Goal: Check status: Check status

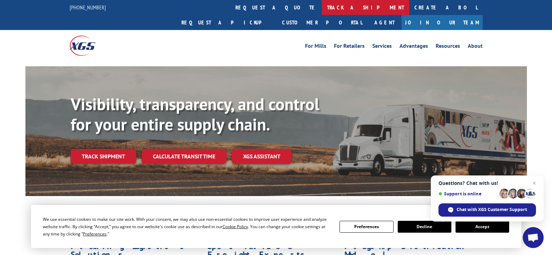
click at [322, 5] on link "track a shipment" at bounding box center [365, 7] width 87 height 15
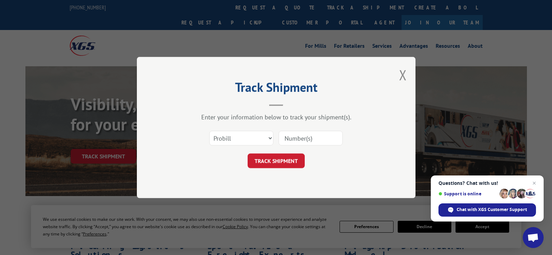
click at [296, 135] on input at bounding box center [311, 138] width 64 height 15
type input "209884-002"
click at [296, 160] on button "TRACK SHIPMENT" at bounding box center [276, 160] width 57 height 15
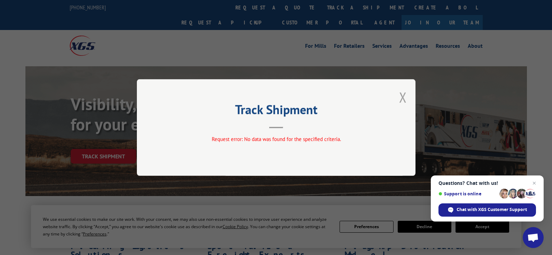
click at [407, 96] on div "Track Shipment Request error: No data was found for the specified criteria." at bounding box center [276, 127] width 279 height 97
click at [403, 96] on button "Close modal" at bounding box center [403, 97] width 8 height 18
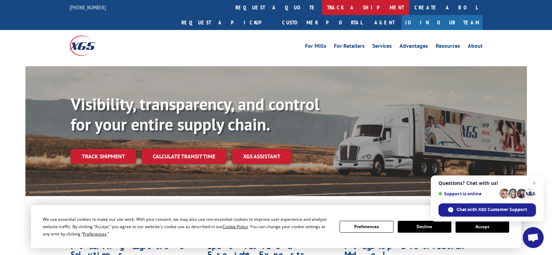
click at [322, 8] on link "track a shipment" at bounding box center [365, 7] width 87 height 15
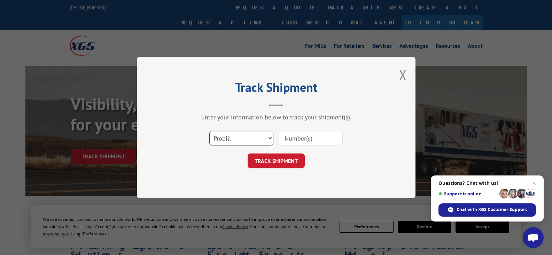
click at [273, 137] on select "Select category... Probill BOL PO" at bounding box center [241, 138] width 64 height 15
select select "bol"
click at [209, 131] on select "Select category... Probill BOL PO" at bounding box center [241, 138] width 64 height 15
click at [293, 138] on input at bounding box center [311, 138] width 64 height 15
type input "209884"
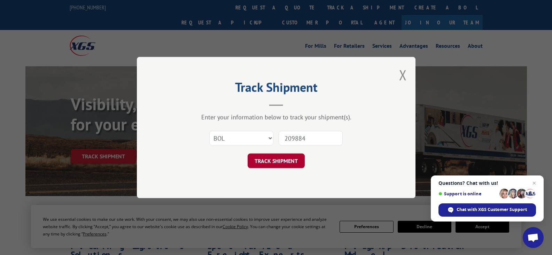
click at [277, 158] on button "TRACK SHIPMENT" at bounding box center [276, 160] width 57 height 15
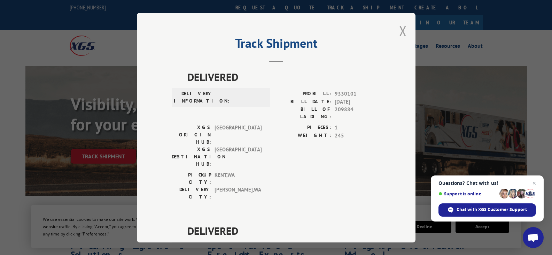
click at [401, 31] on button "Close modal" at bounding box center [403, 31] width 8 height 18
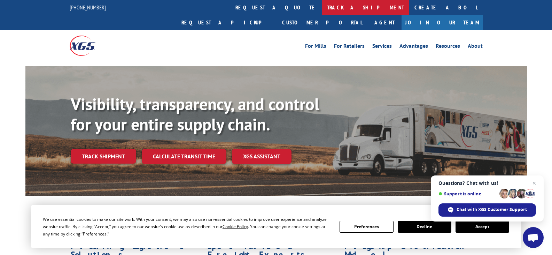
click at [322, 7] on link "track a shipment" at bounding box center [365, 7] width 87 height 15
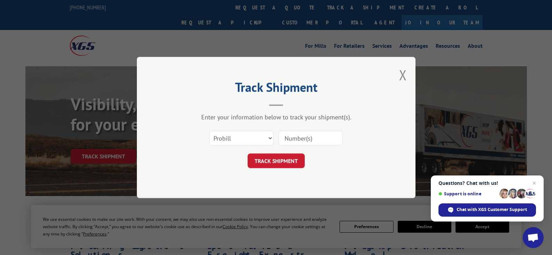
click at [296, 138] on input at bounding box center [311, 138] width 64 height 15
type input "209884"
click at [285, 161] on button "TRACK SHIPMENT" at bounding box center [276, 160] width 57 height 15
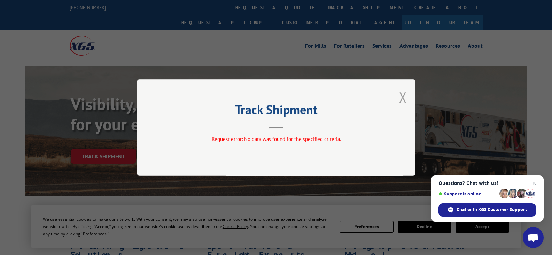
click at [406, 96] on button "Close modal" at bounding box center [403, 97] width 8 height 18
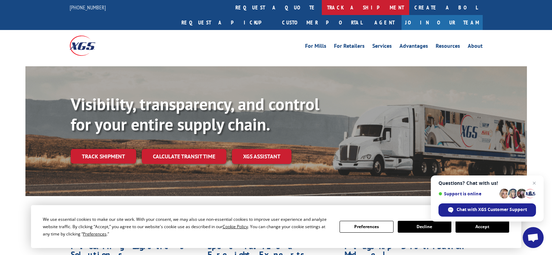
click at [322, 5] on link "track a shipment" at bounding box center [365, 7] width 87 height 15
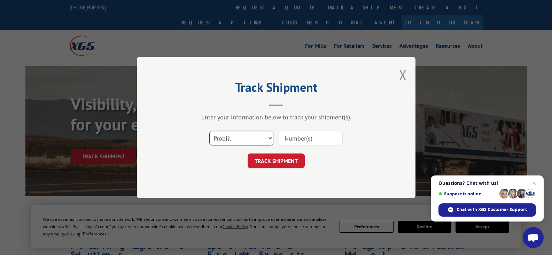
click at [272, 138] on select "Select category... Probill BOL PO" at bounding box center [241, 138] width 64 height 15
select select "bol"
click at [209, 131] on select "Select category... Probill BOL PO" at bounding box center [241, 138] width 64 height 15
click at [303, 142] on input at bounding box center [311, 138] width 64 height 15
type input "209884-002"
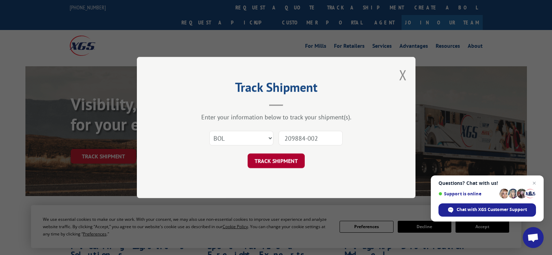
click at [290, 159] on button "TRACK SHIPMENT" at bounding box center [276, 160] width 57 height 15
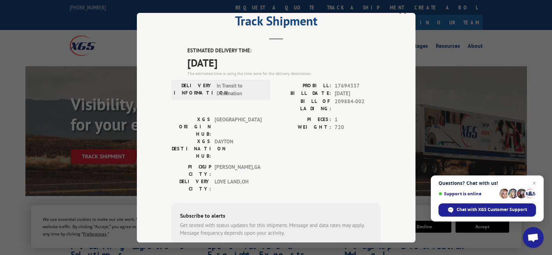
scroll to position [35, 0]
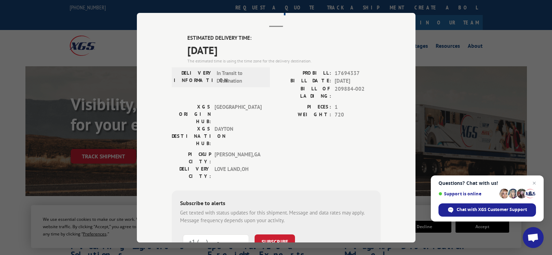
click at [222, 234] on input "+1 (___) ___-____" at bounding box center [216, 241] width 66 height 15
type input "+1 (513) 502-5754"
click at [269, 234] on button "SUBSCRIBE" at bounding box center [275, 241] width 40 height 15
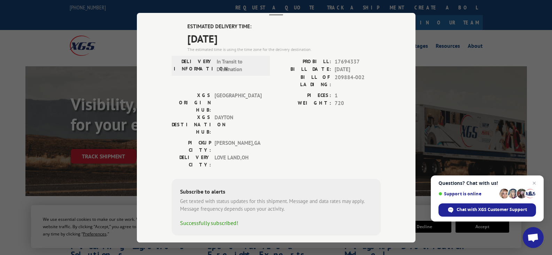
scroll to position [12, 0]
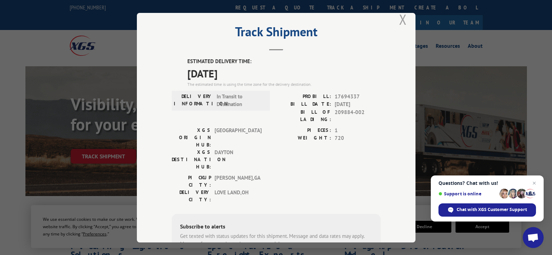
click at [402, 20] on button "Close modal" at bounding box center [403, 19] width 8 height 18
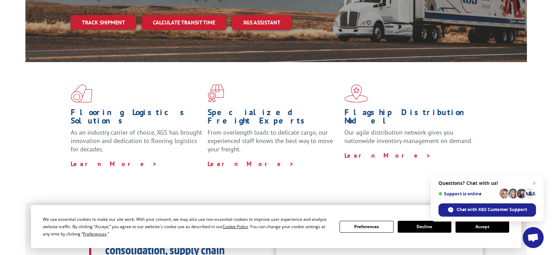
scroll to position [139, 0]
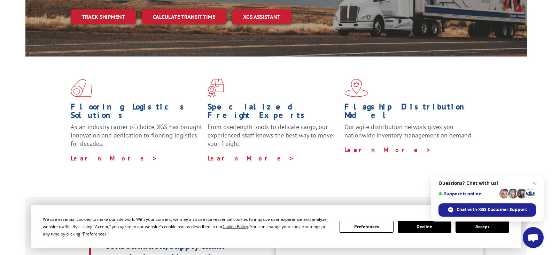
click at [465, 226] on button "Accept" at bounding box center [483, 227] width 54 height 12
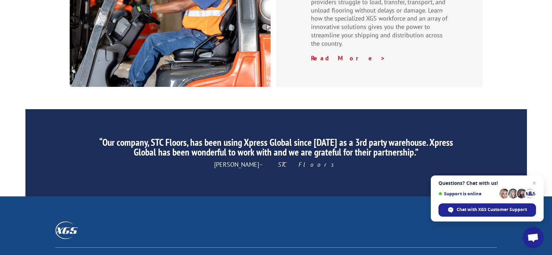
scroll to position [1115, 0]
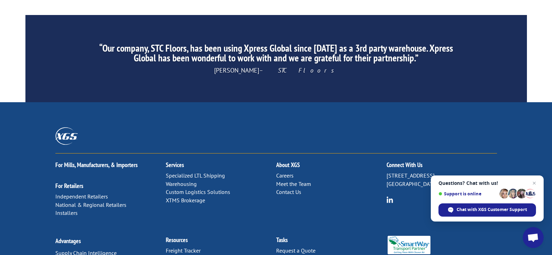
click at [292, 188] on link "Contact Us" at bounding box center [288, 191] width 25 height 7
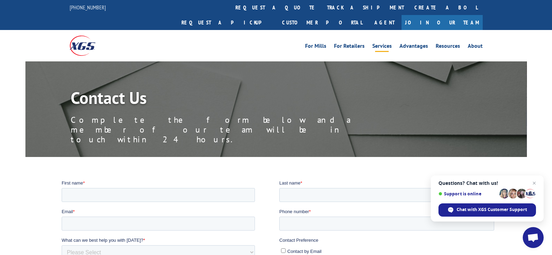
click at [385, 43] on link "Services" at bounding box center [383, 47] width 20 height 8
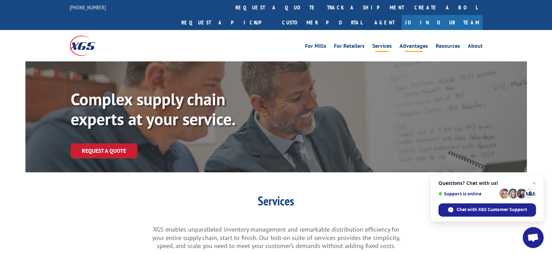
click at [415, 43] on link "Advantages" at bounding box center [414, 47] width 29 height 8
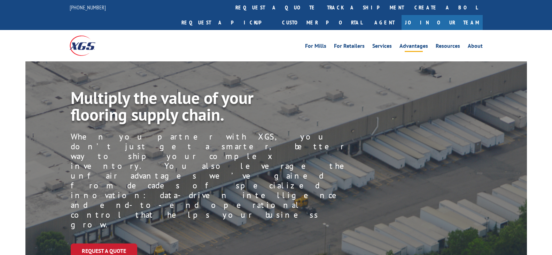
click at [448, 43] on link "Resources" at bounding box center [448, 47] width 24 height 8
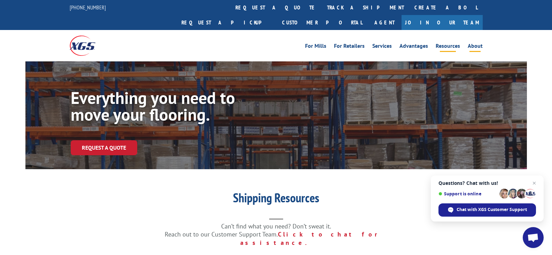
click at [479, 43] on link "About" at bounding box center [475, 47] width 15 height 8
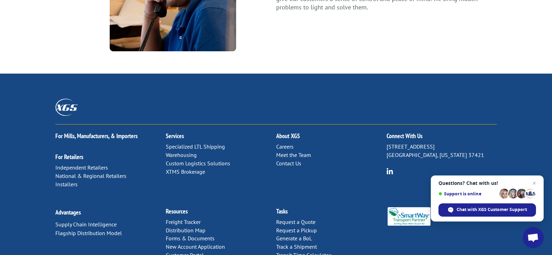
scroll to position [960, 0]
